Goal: Information Seeking & Learning: Learn about a topic

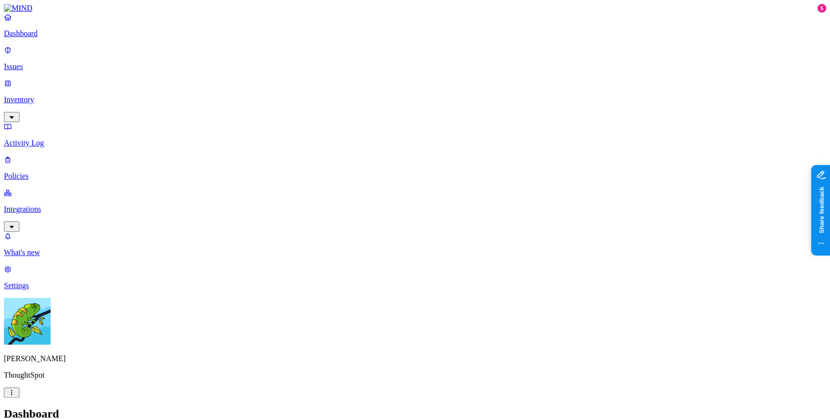
click at [63, 63] on p "Issues" at bounding box center [415, 66] width 823 height 9
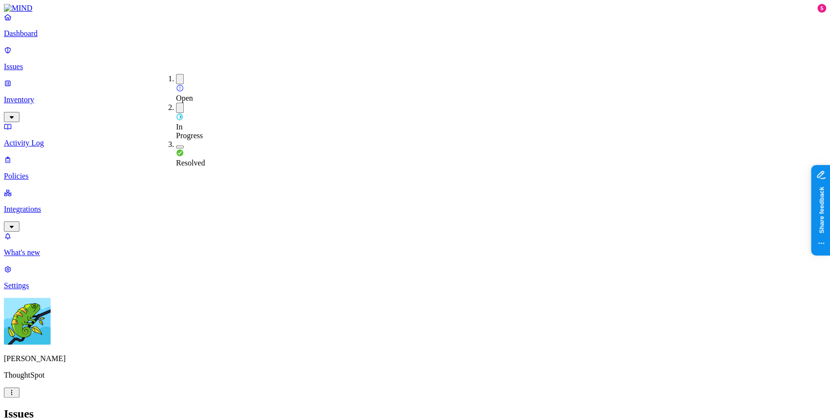
click at [176, 80] on div "Open" at bounding box center [176, 88] width 0 height 29
click at [176, 101] on div "In Progress" at bounding box center [176, 119] width 0 height 37
click at [368, 407] on div "Issues" at bounding box center [415, 413] width 823 height 13
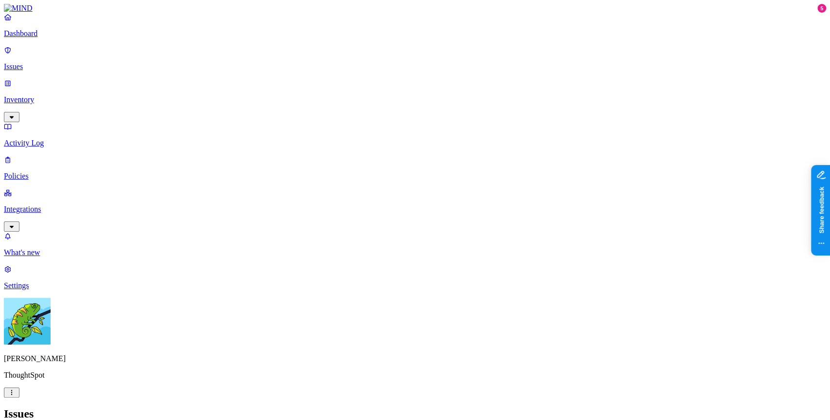
scroll to position [165, 0]
